Goal: Information Seeking & Learning: Learn about a topic

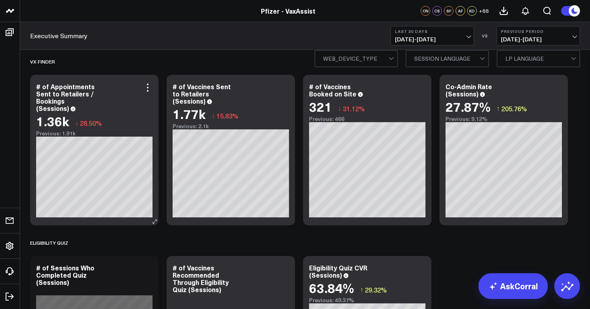
scroll to position [9, 0]
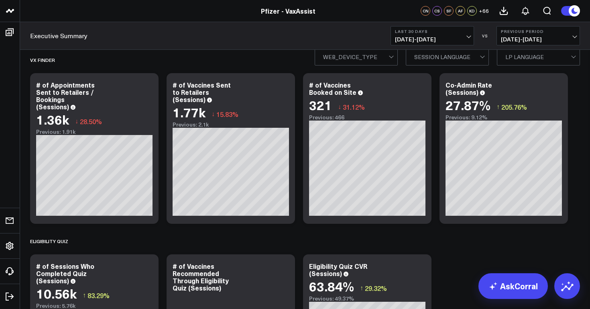
click at [454, 43] on button "Last 30 Days 07/18/25 - 08/16/25" at bounding box center [432, 35] width 83 height 19
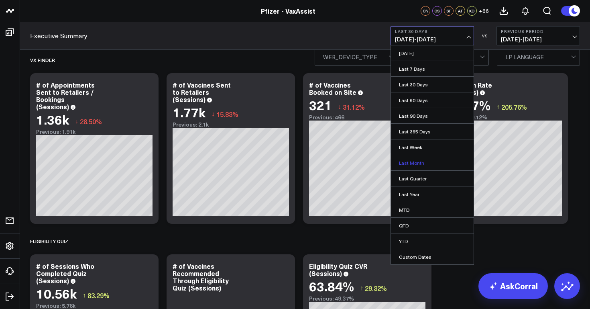
click at [425, 160] on link "Last Month" at bounding box center [432, 162] width 83 height 15
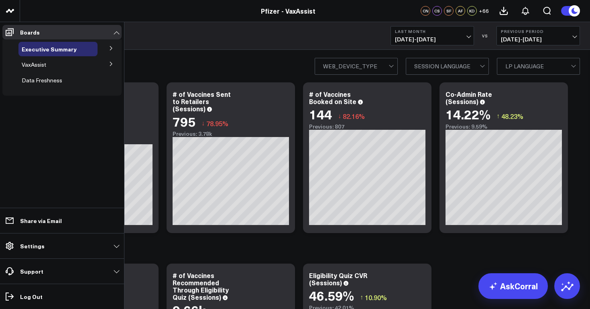
click at [112, 62] on icon at bounding box center [111, 63] width 5 height 5
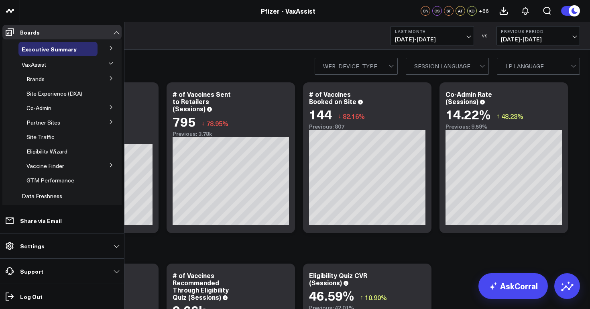
click at [109, 77] on icon at bounding box center [111, 78] width 5 height 5
click at [109, 77] on icon at bounding box center [111, 78] width 4 height 2
click at [109, 77] on icon at bounding box center [111, 78] width 5 height 5
click at [109, 77] on icon at bounding box center [111, 78] width 4 height 2
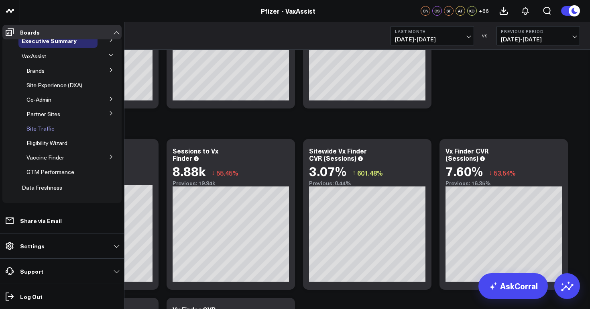
scroll to position [11, 0]
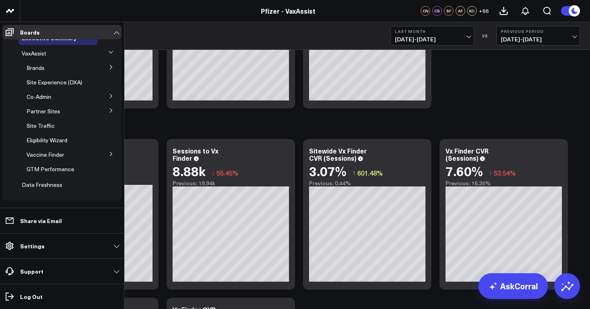
click at [110, 111] on icon at bounding box center [111, 110] width 2 height 4
click at [109, 95] on icon at bounding box center [111, 96] width 5 height 5
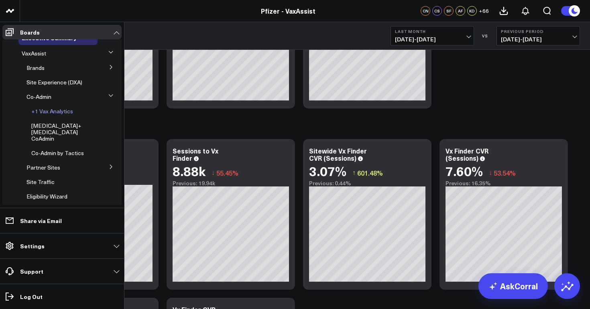
click at [60, 110] on span "+1 Vax Analytics" at bounding box center [52, 111] width 42 height 8
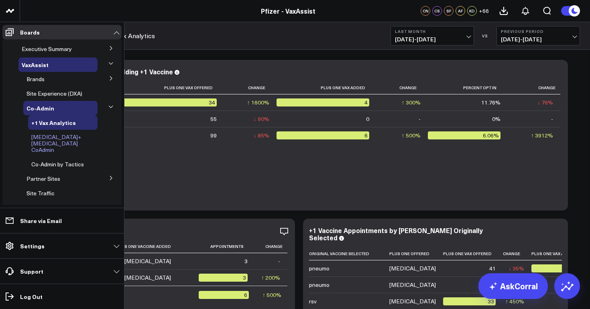
click at [73, 137] on span "[MEDICAL_DATA]+[MEDICAL_DATA] CoAdmin" at bounding box center [56, 143] width 50 height 20
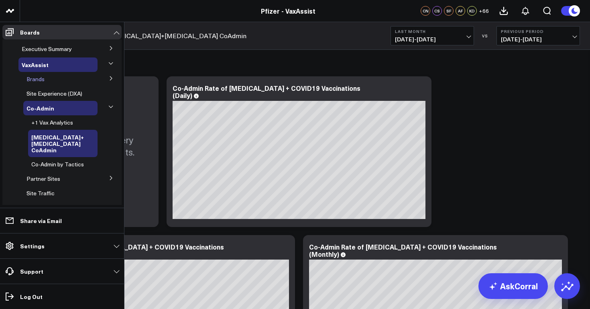
scroll to position [55, 0]
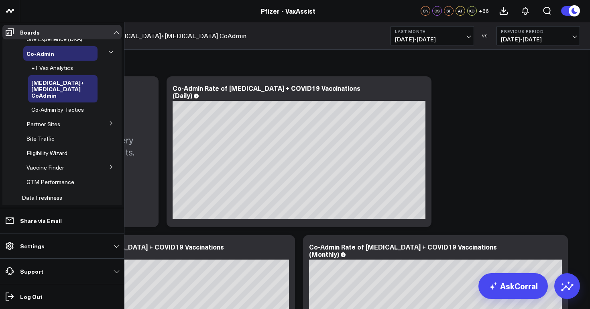
click at [109, 121] on icon at bounding box center [111, 123] width 5 height 5
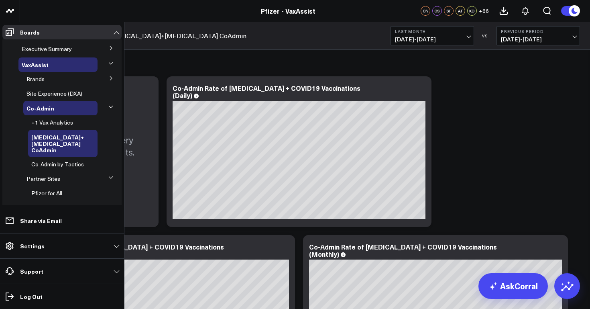
click at [109, 78] on icon at bounding box center [111, 78] width 5 height 5
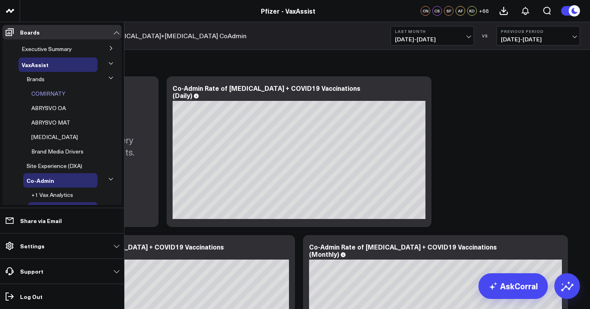
click at [48, 93] on span "COMIRNATY" at bounding box center [48, 94] width 34 height 8
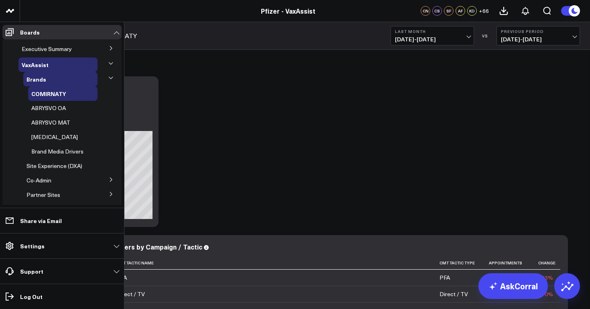
click at [109, 49] on icon at bounding box center [111, 48] width 5 height 5
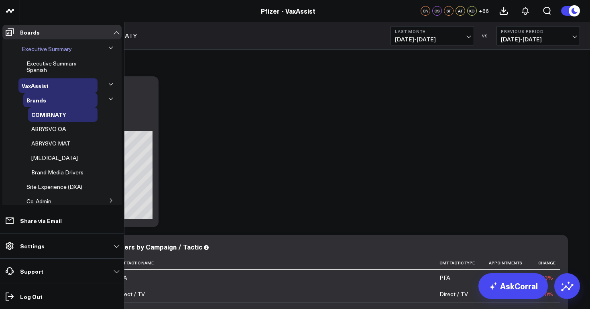
click at [54, 49] on span "Executive Summary" at bounding box center [47, 49] width 50 height 8
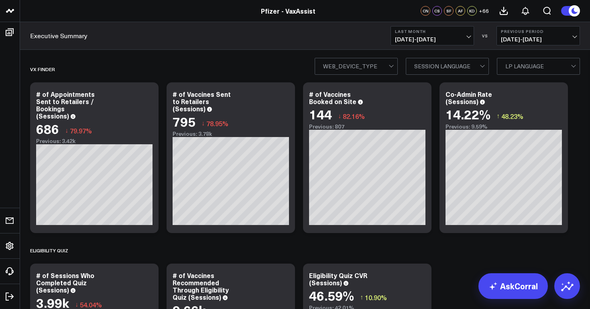
click at [248, 12] on div "Pfizer - VaxAssist" at bounding box center [290, 10] width 580 height 9
